Goal: Check status: Check status

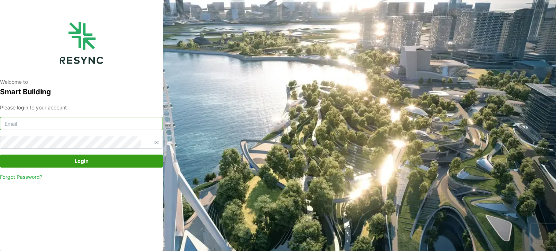
type input "[EMAIL_ADDRESS][DOMAIN_NAME]"
click at [61, 163] on span "Login" at bounding box center [81, 161] width 149 height 12
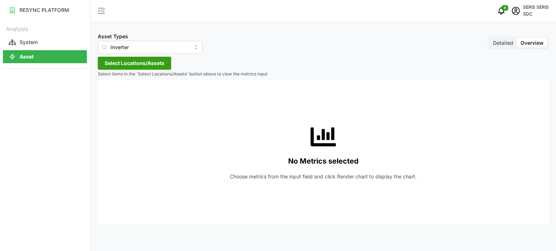
click at [143, 70] on div "Asset Types Inverter Detailed Overview Select Locations/Assets Select items in …" at bounding box center [322, 125] width 465 height 251
click at [146, 65] on span "Select Locations/Assets" at bounding box center [135, 63] width 60 height 12
click at [119, 95] on div "SDC-1" at bounding box center [148, 96] width 88 height 10
click at [117, 95] on span "Select SDC-1" at bounding box center [116, 96] width 5 height 5
